Goal: Check status: Check status

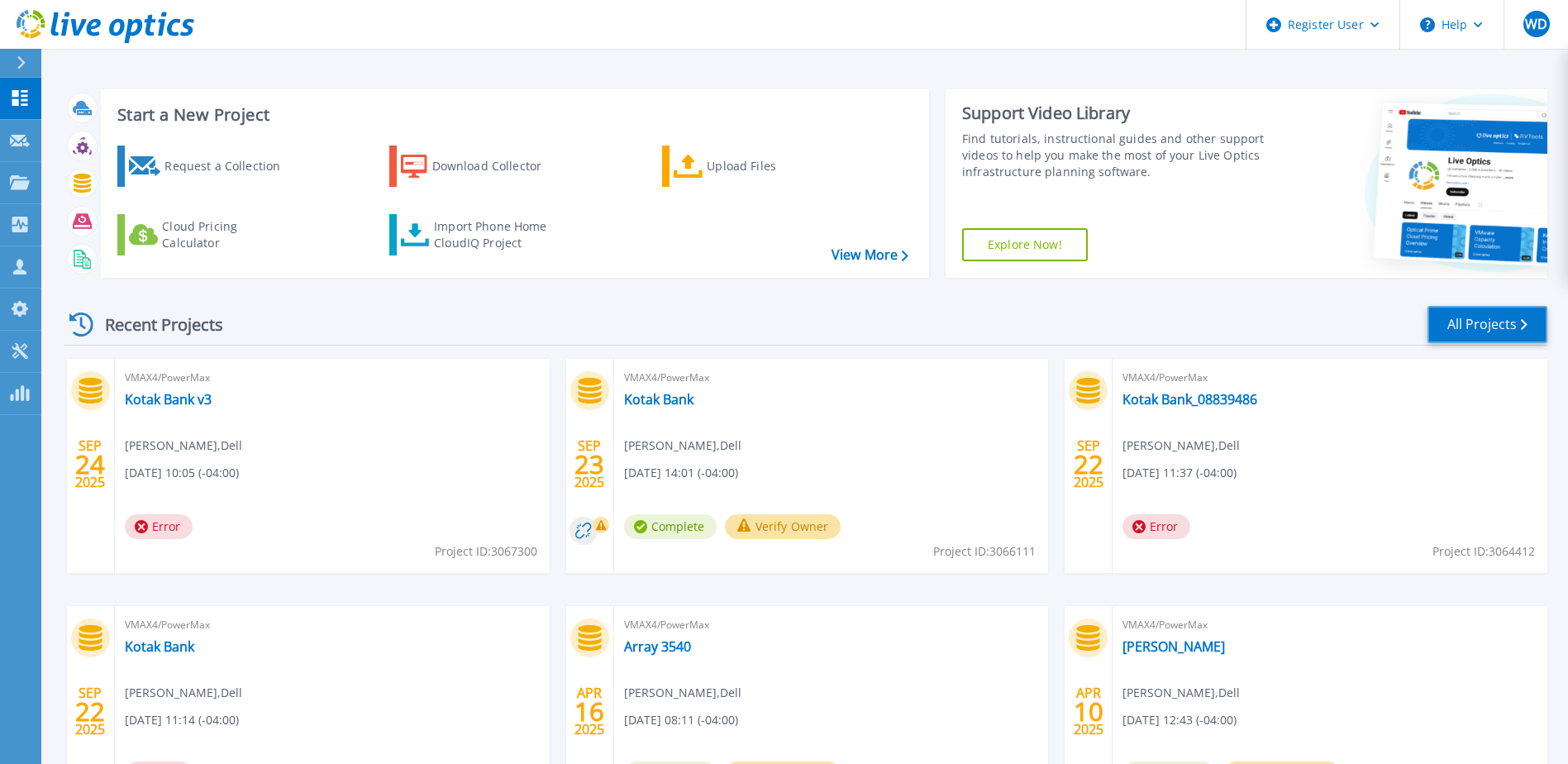
click at [1454, 320] on link "All Projects" at bounding box center [1487, 324] width 120 height 37
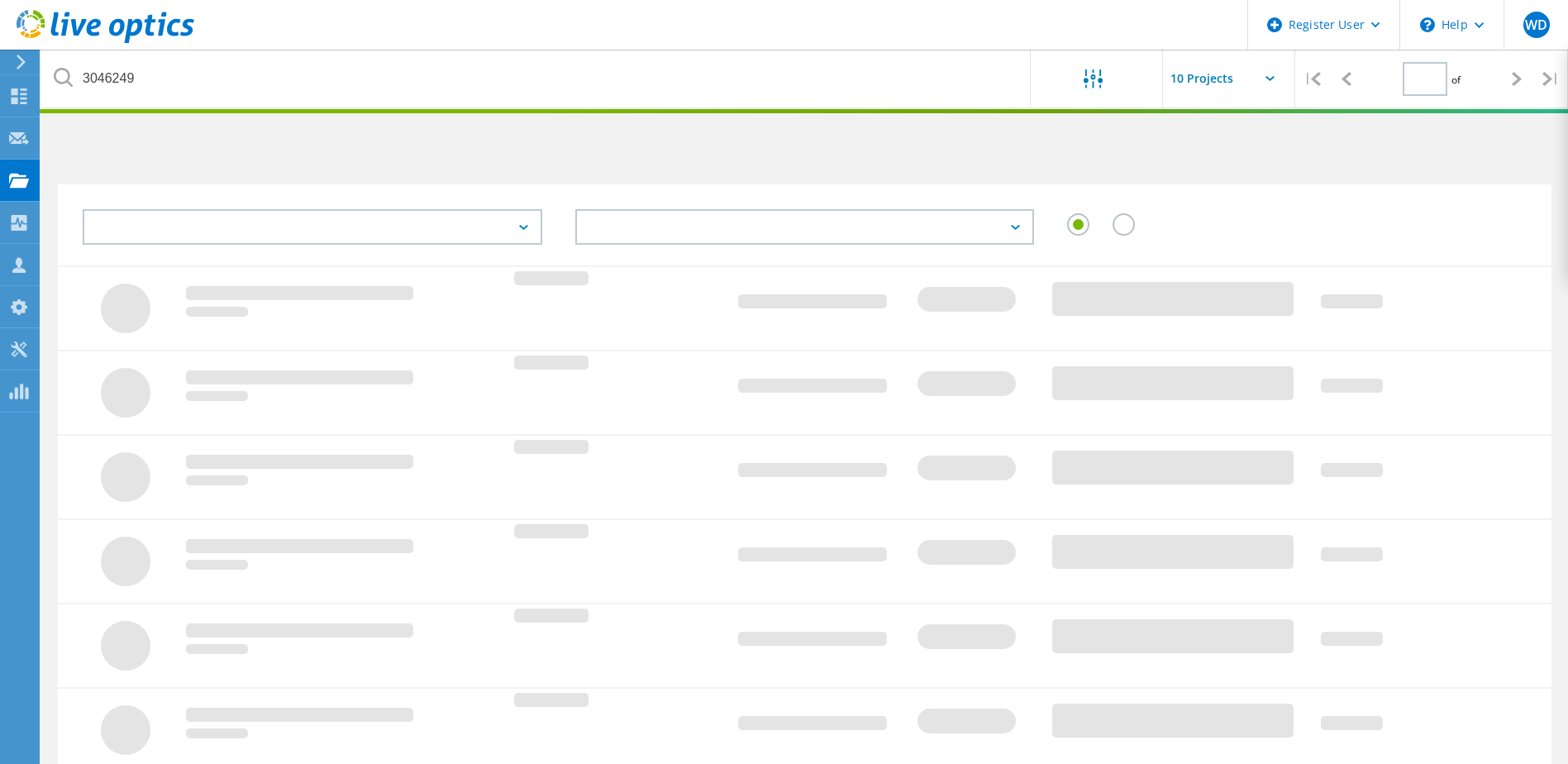
type input "1"
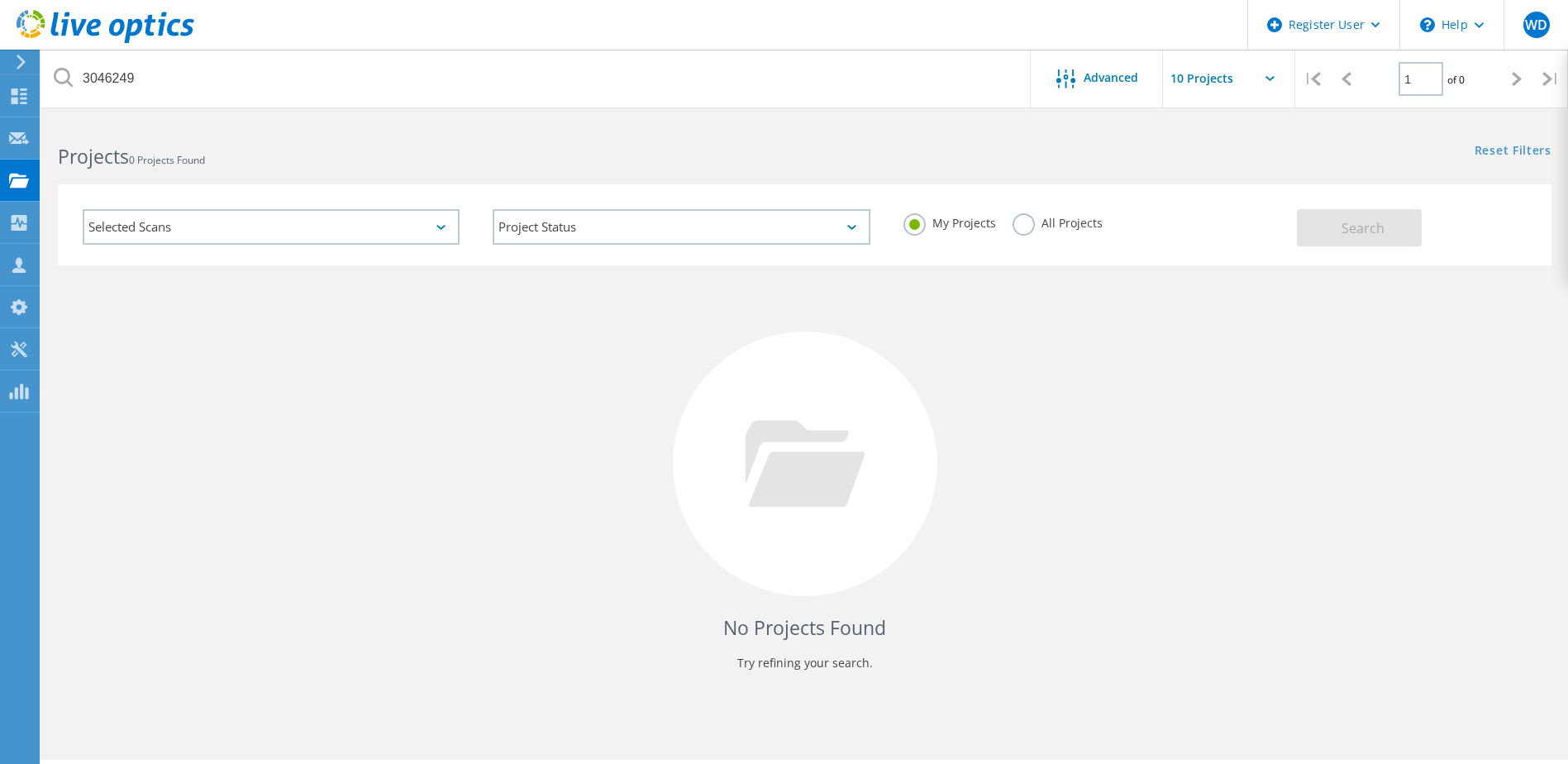
click at [1022, 221] on label "All Projects" at bounding box center [1057, 221] width 90 height 16
click at [0, 0] on input "All Projects" at bounding box center [0, 0] width 0 height 0
click at [1345, 226] on span "Search" at bounding box center [1362, 228] width 43 height 18
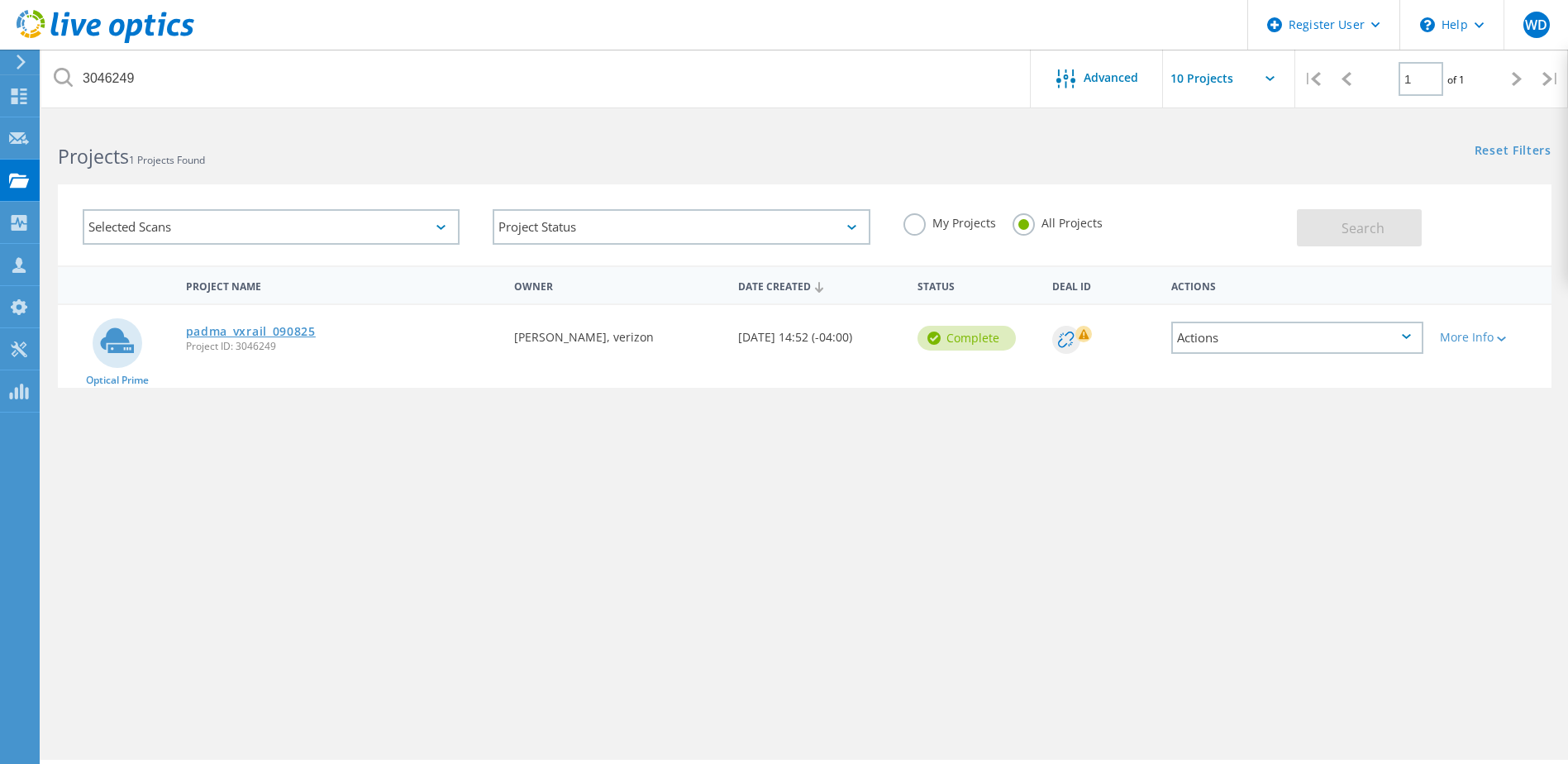
click at [286, 337] on link "padma_vxrail_090825" at bounding box center [250, 331] width 130 height 11
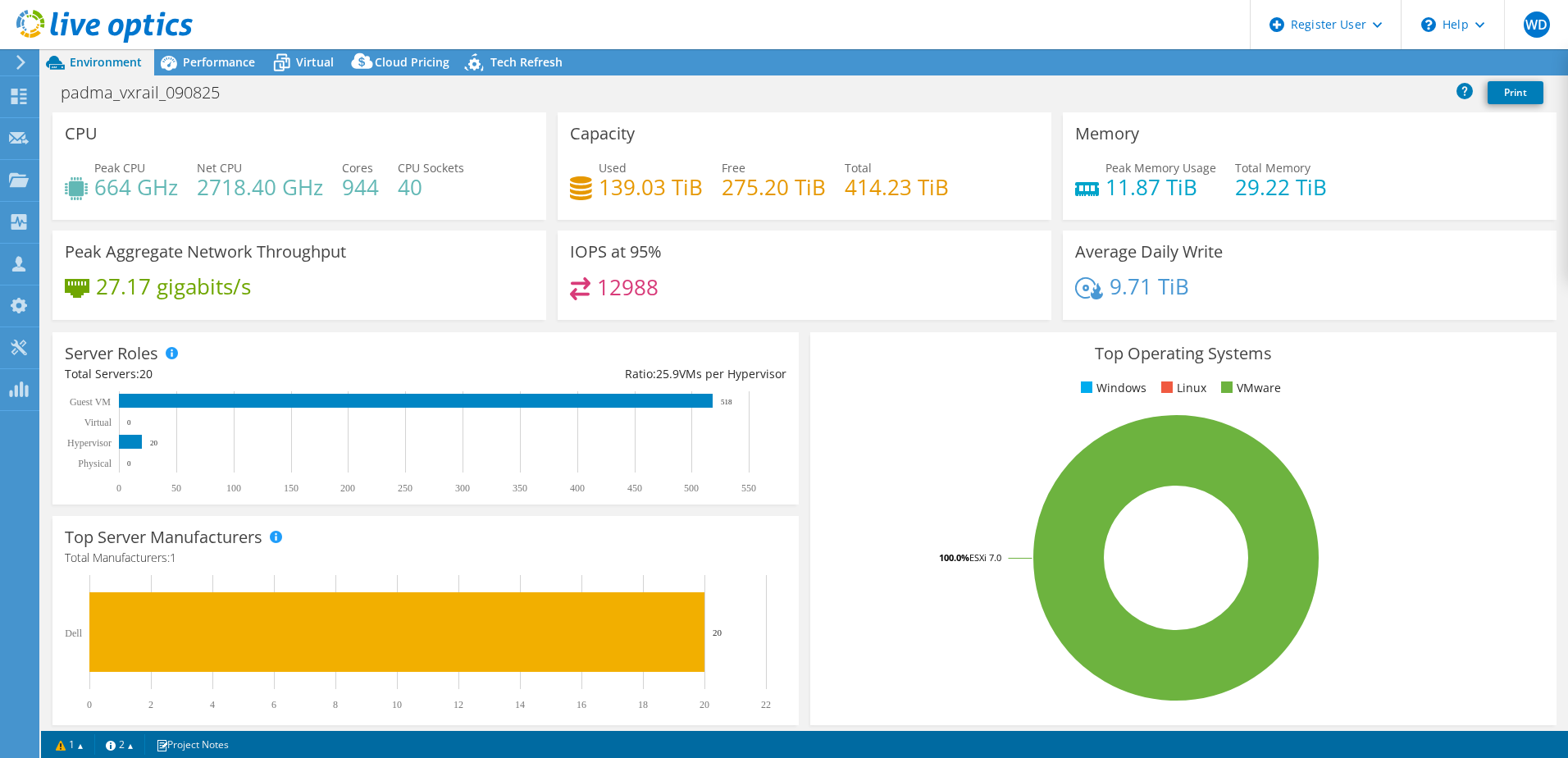
select select "USD"
click at [218, 65] on span "Performance" at bounding box center [218, 62] width 72 height 16
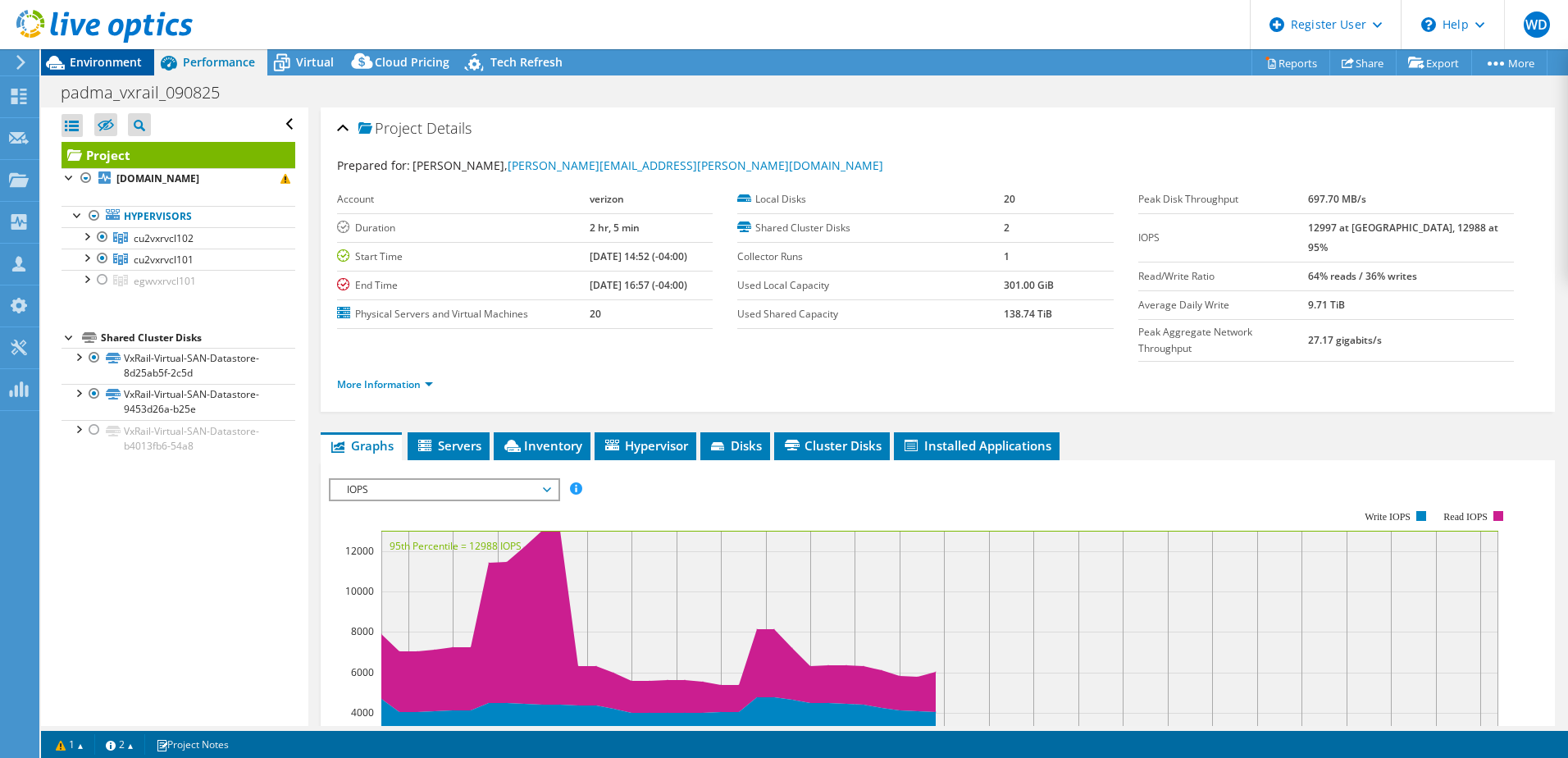
click at [94, 59] on span "Environment" at bounding box center [105, 62] width 72 height 16
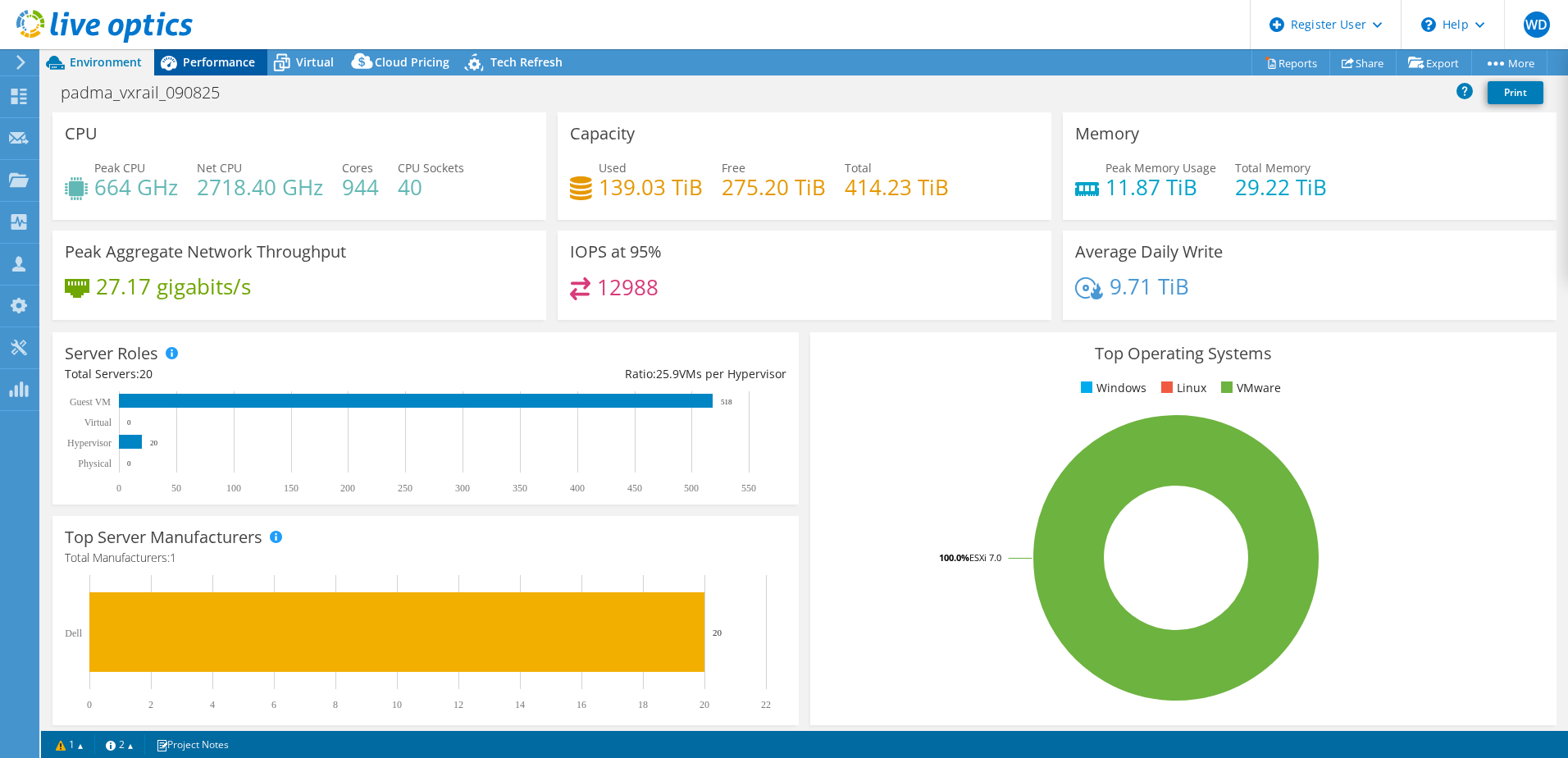
click at [200, 66] on span "Performance" at bounding box center [218, 62] width 72 height 16
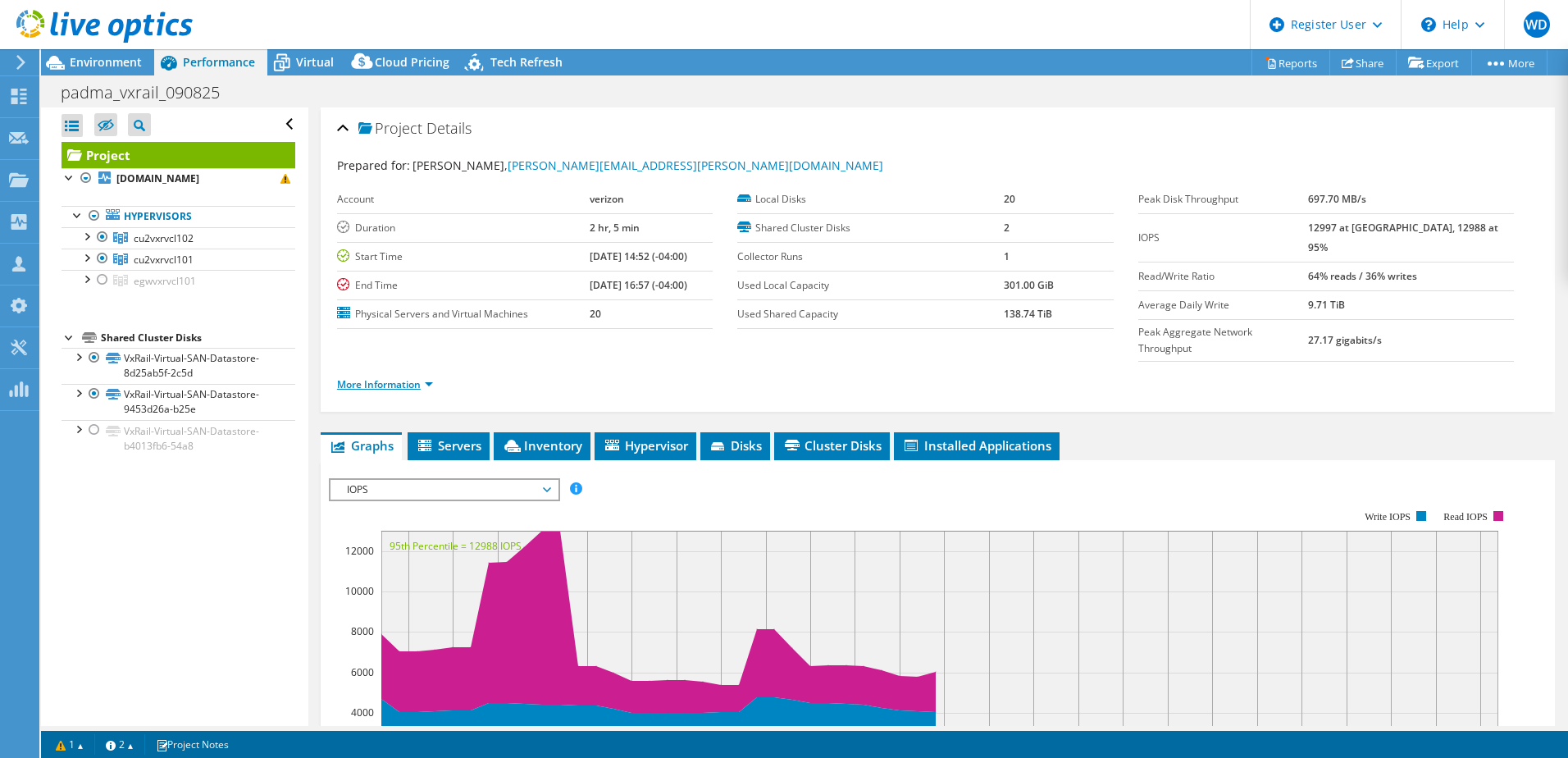
click at [408, 378] on link "More Information" at bounding box center [385, 384] width 96 height 14
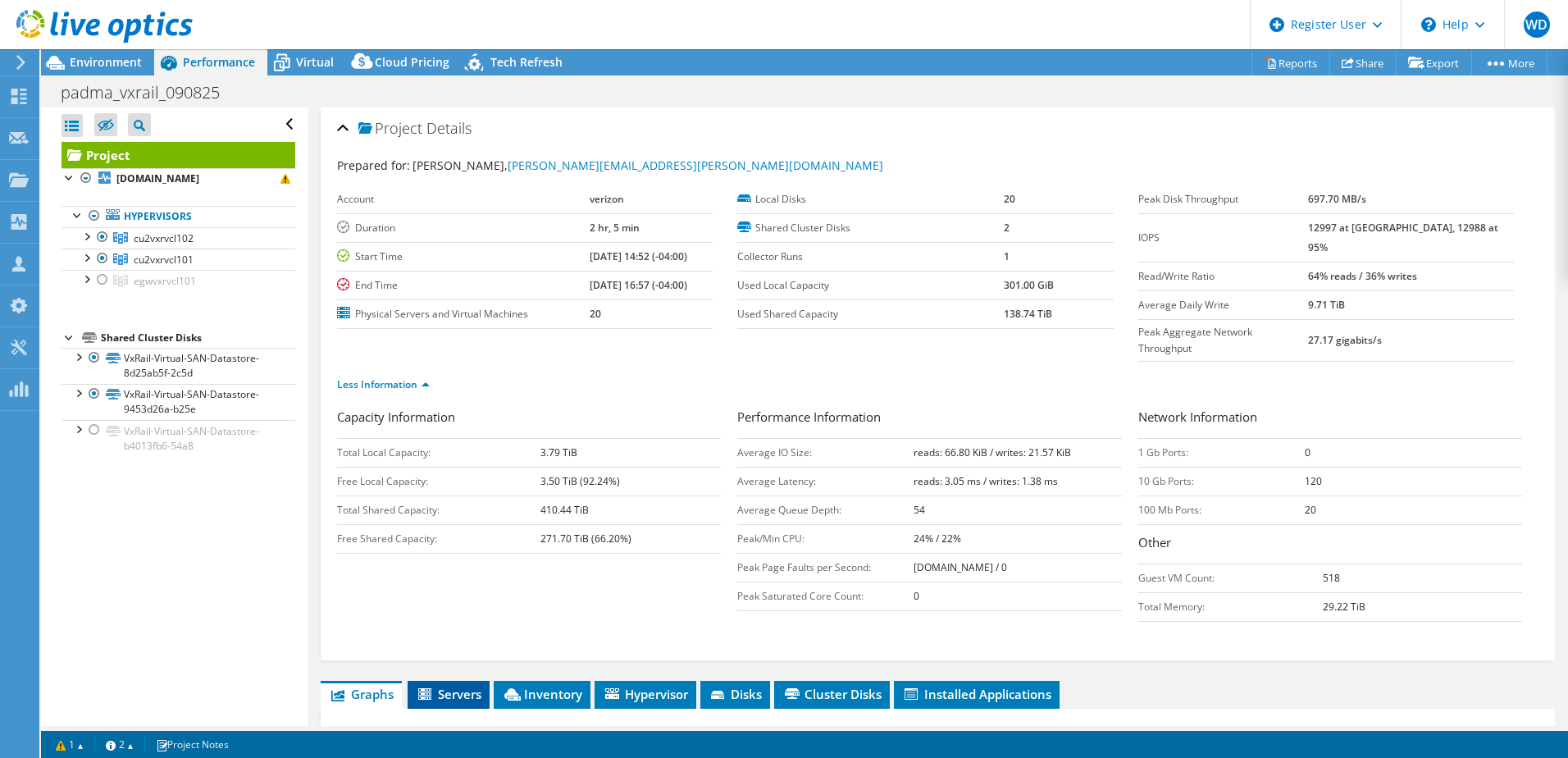
click at [459, 685] on span "Servers" at bounding box center [449, 693] width 66 height 16
click at [368, 685] on span "Graphs" at bounding box center [360, 693] width 65 height 16
click at [297, 72] on div "Virtual" at bounding box center [307, 62] width 79 height 26
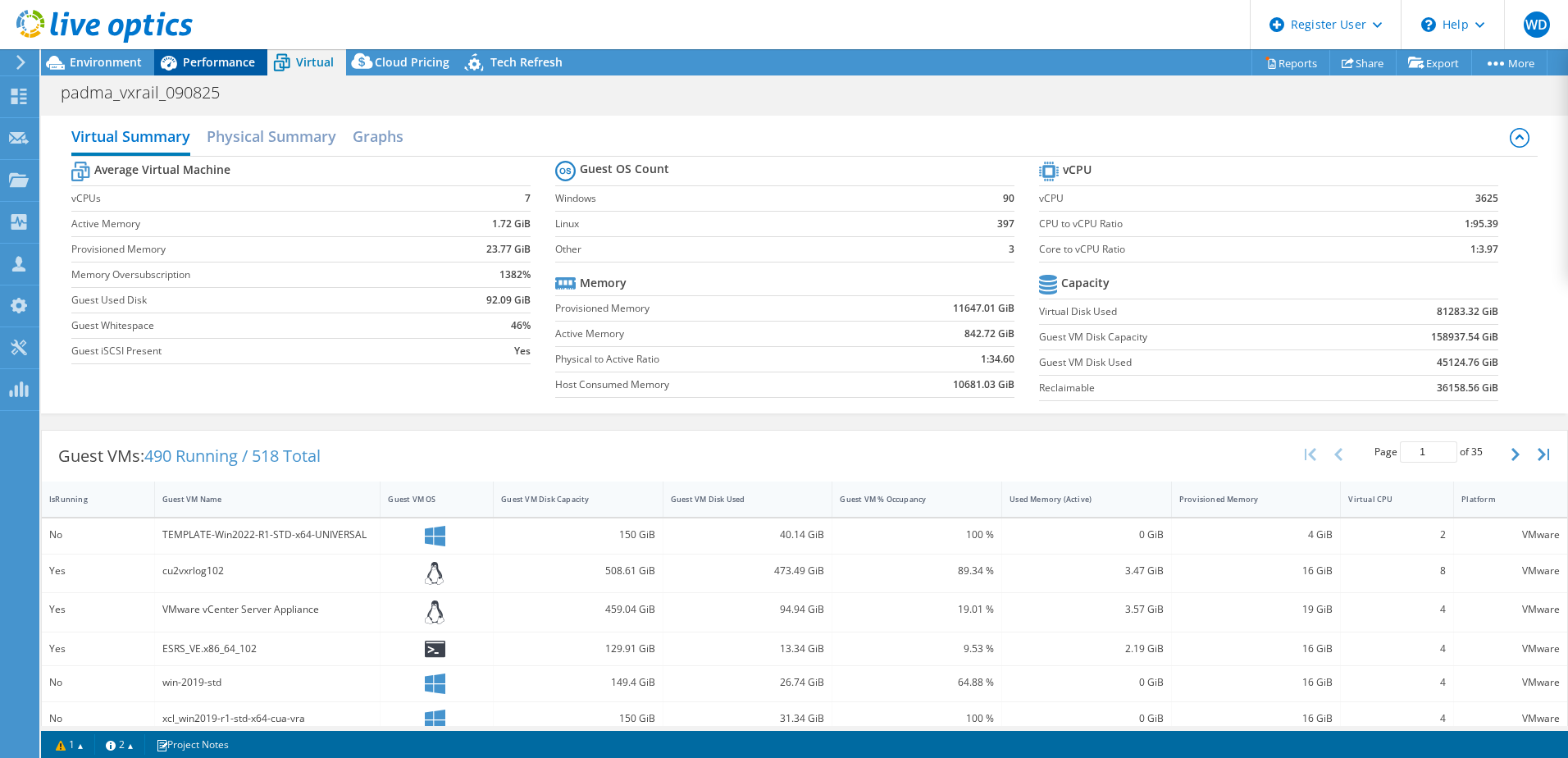
click at [226, 72] on div "Performance" at bounding box center [211, 62] width 113 height 26
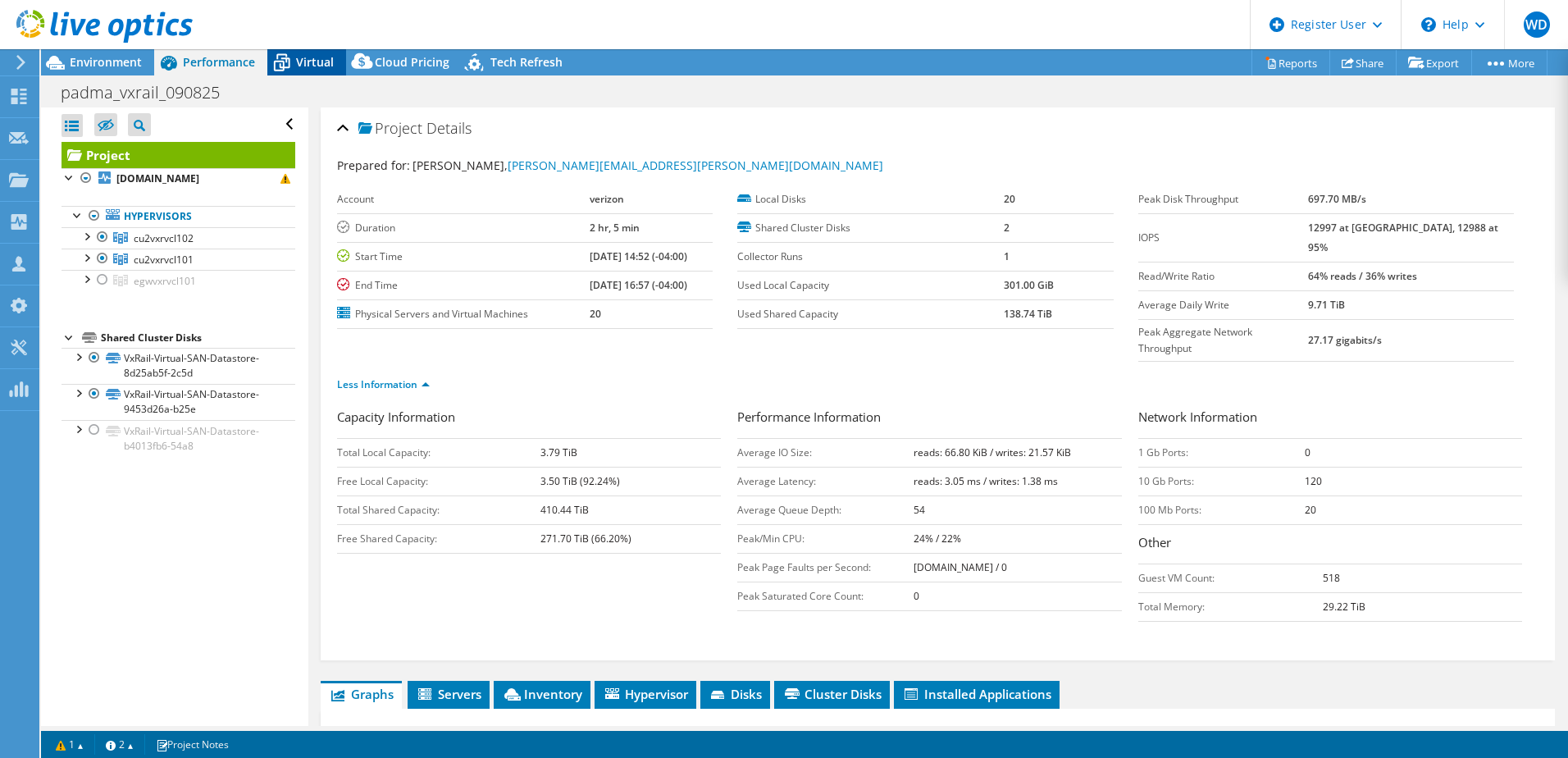
click at [312, 67] on span "Virtual" at bounding box center [315, 62] width 38 height 16
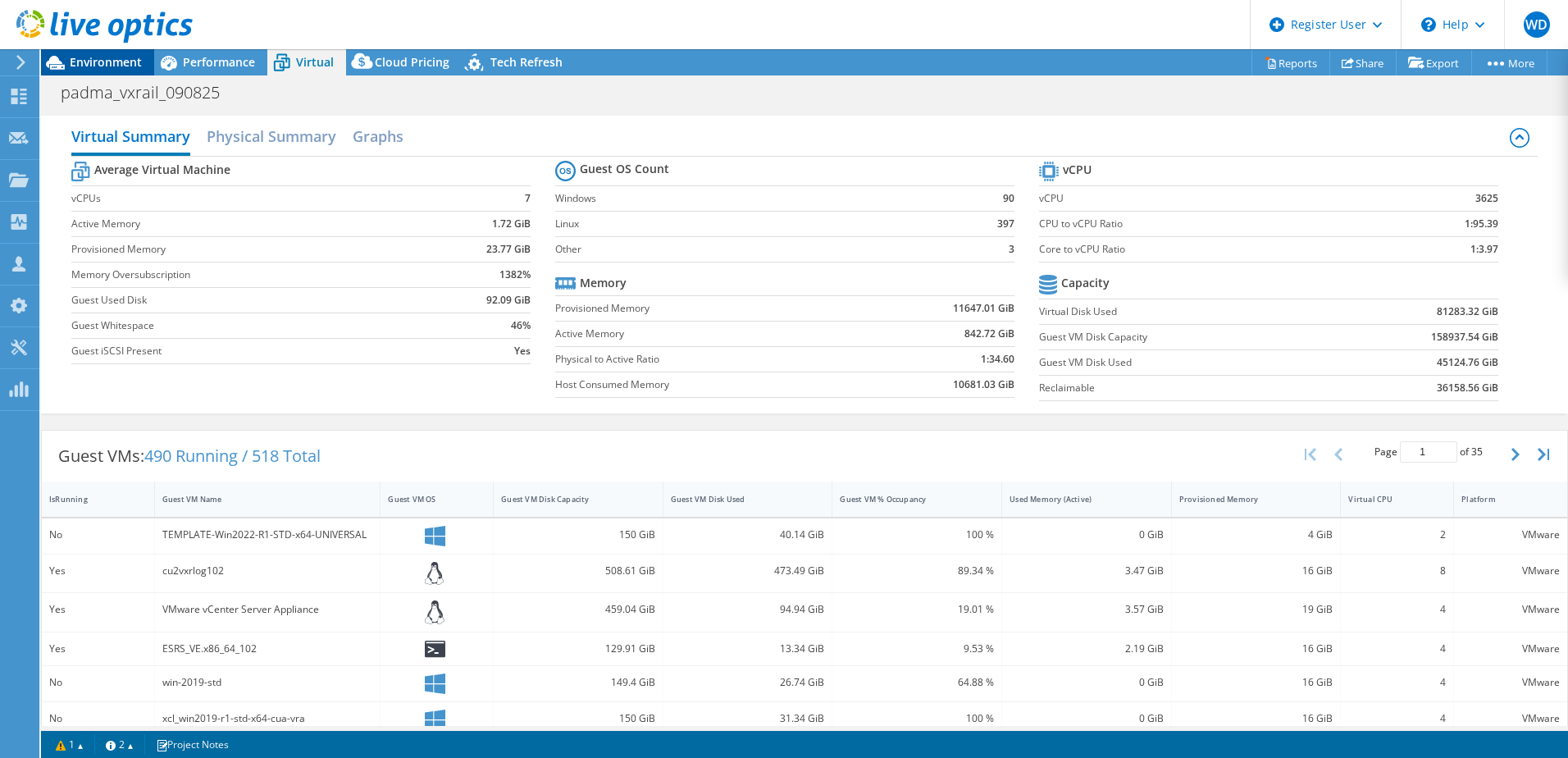
click at [105, 66] on span "Environment" at bounding box center [105, 62] width 72 height 16
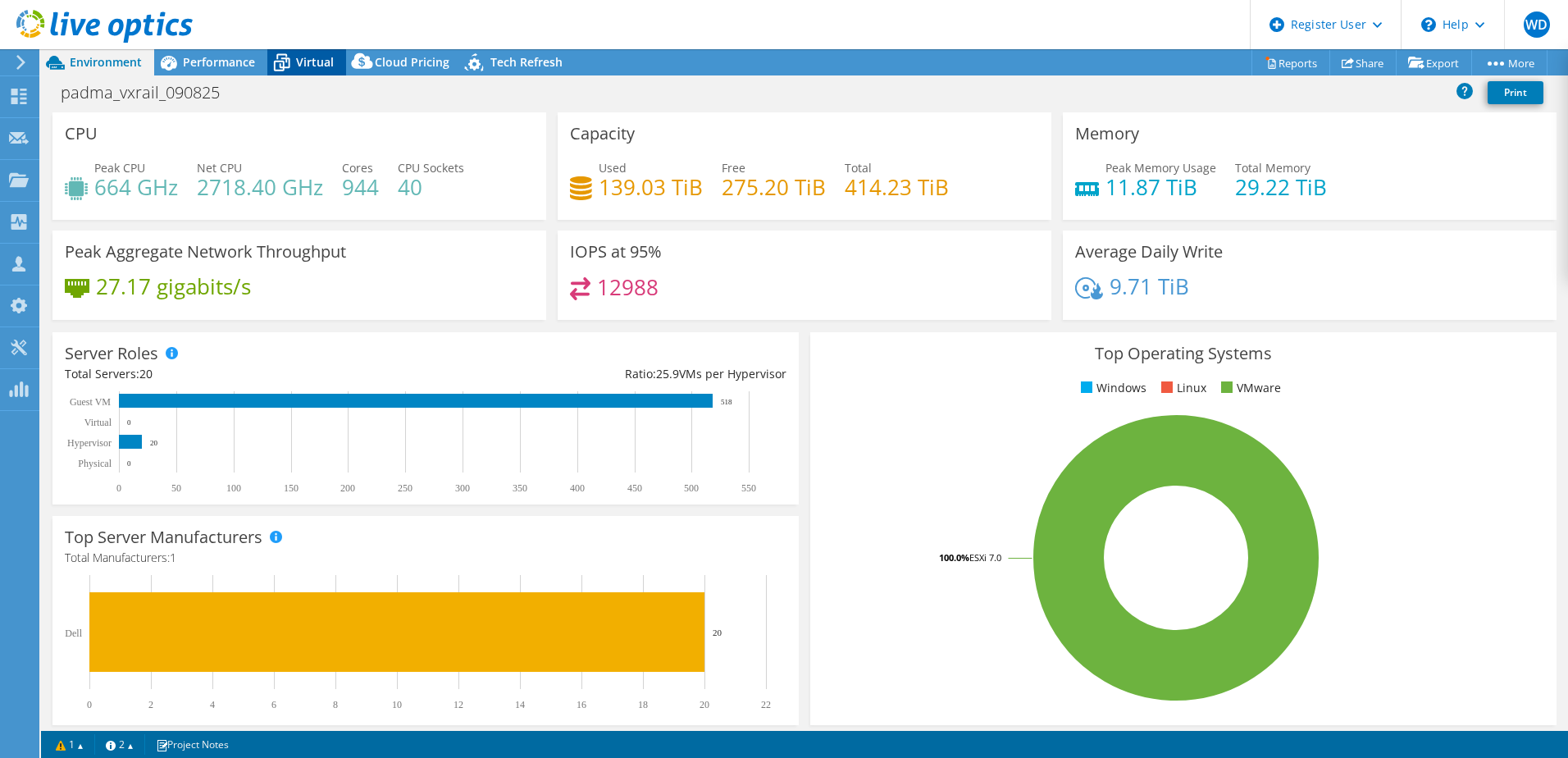
click at [313, 62] on span "Virtual" at bounding box center [315, 62] width 38 height 16
